Goal: Information Seeking & Learning: Learn about a topic

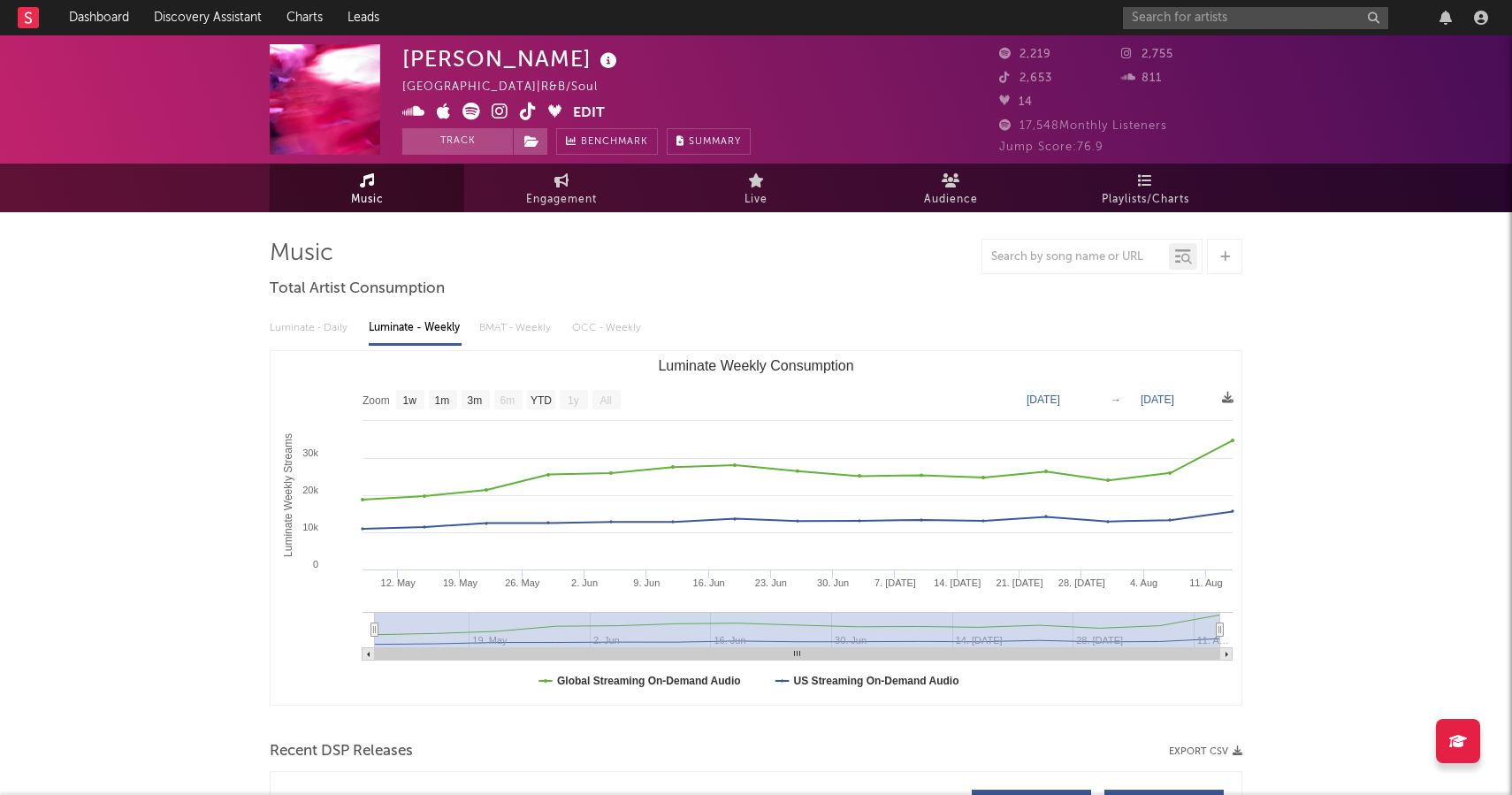
select select "1w"
click at [1274, 24] on input "text" at bounding box center [1254, 17] width 265 height 22
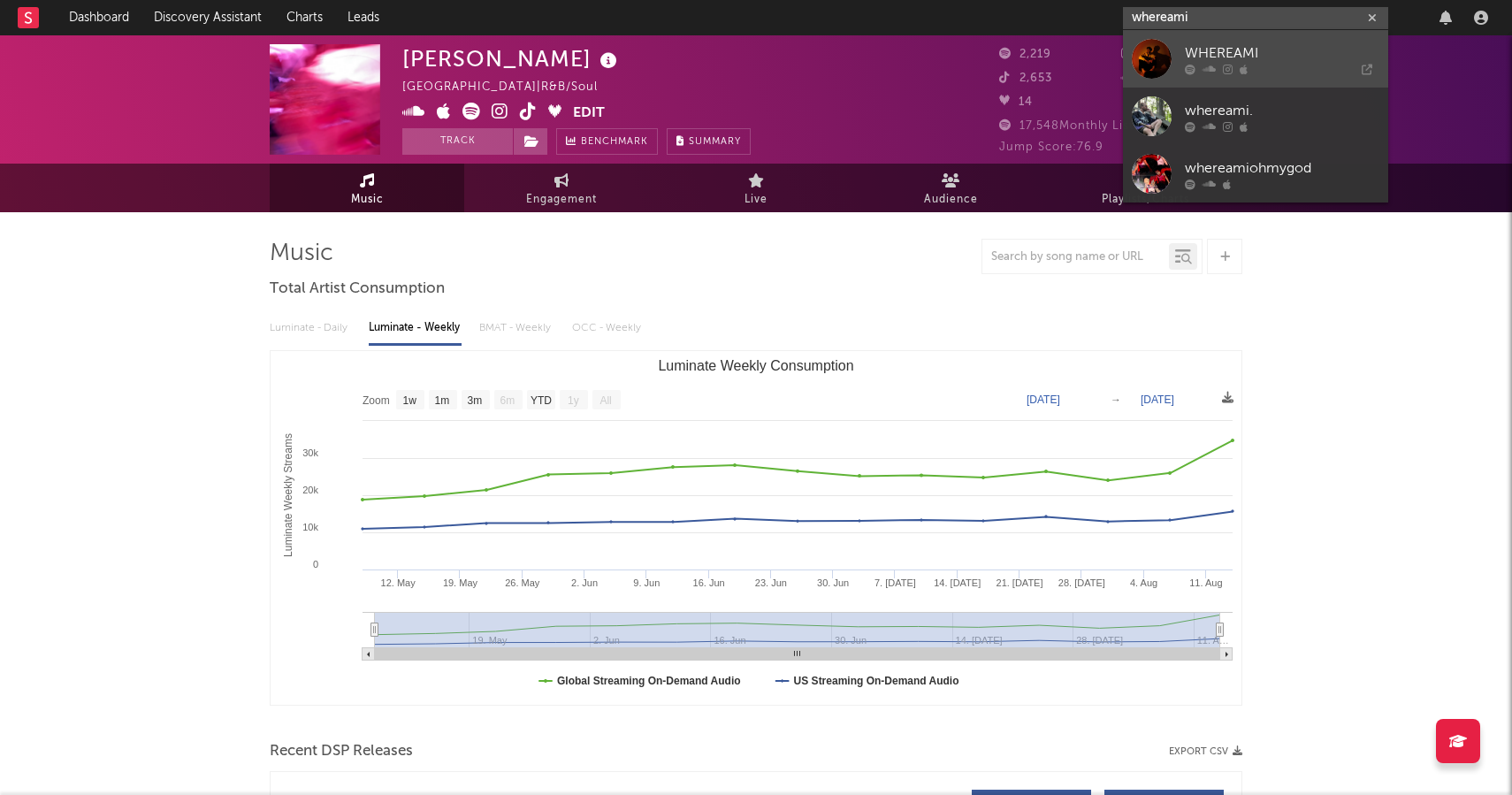
type input "whereami"
click at [1262, 62] on div "WHEREAMI" at bounding box center [1282, 53] width 194 height 21
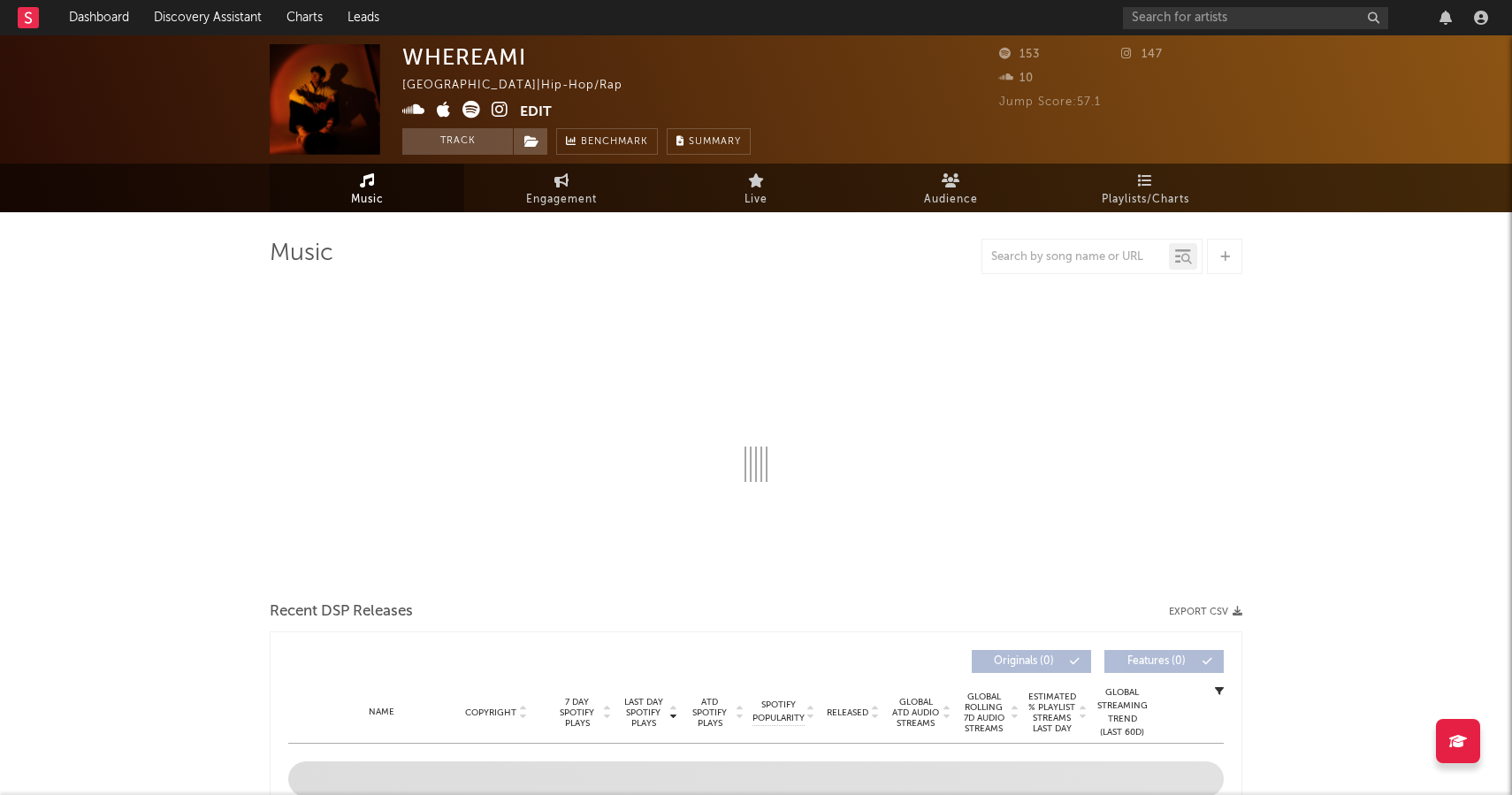
select select "1w"
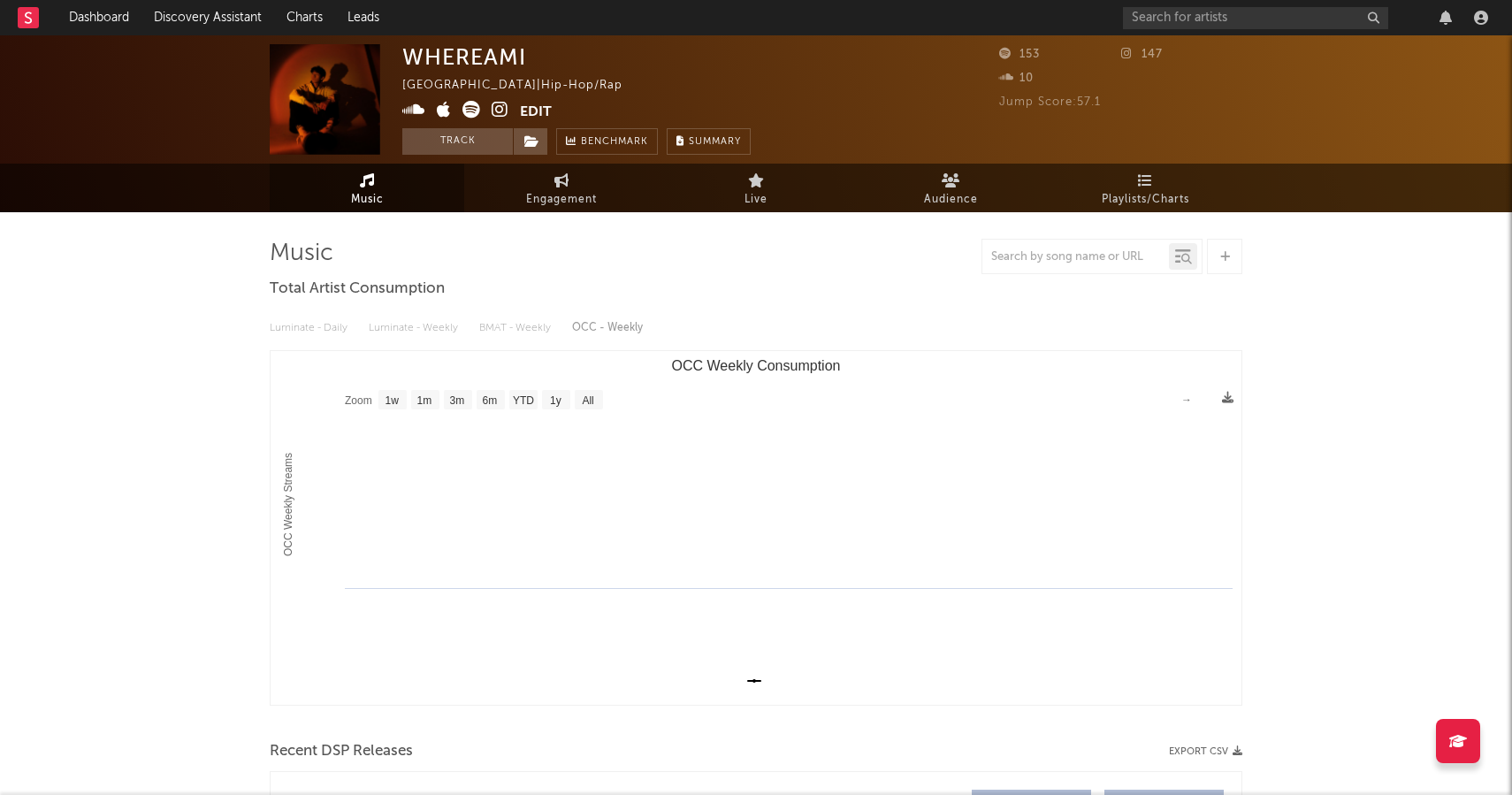
click at [496, 103] on icon at bounding box center [499, 110] width 17 height 17
